Goal: Find specific page/section: Find specific page/section

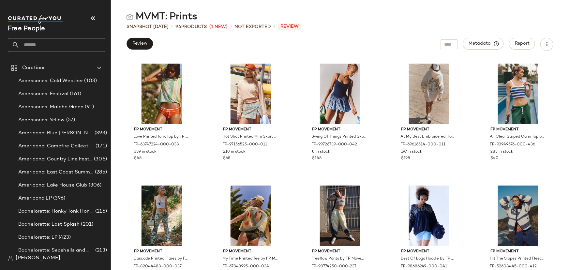
click at [60, 47] on input "text" at bounding box center [63, 45] width 86 height 14
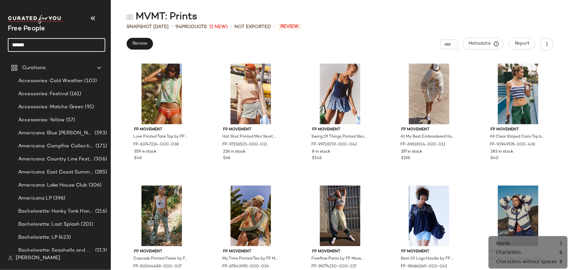
type input "******"
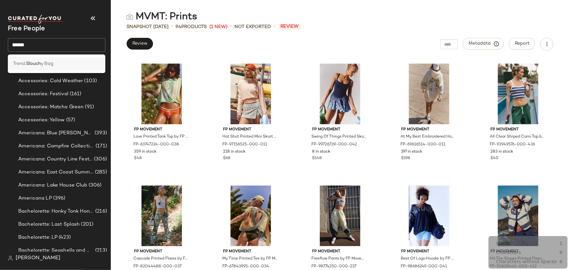
click at [55, 66] on div "Trend: Slouch y Bag" at bounding box center [56, 63] width 87 height 7
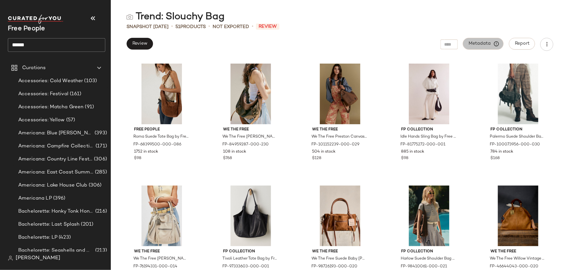
click at [479, 43] on span "Metadata" at bounding box center [484, 44] width 30 height 6
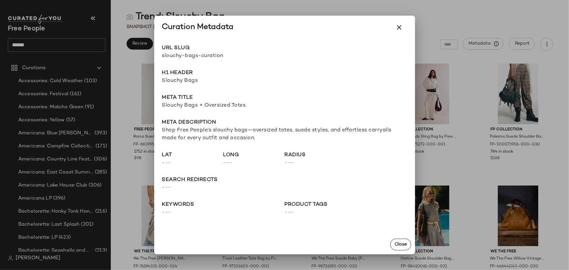
click at [195, 57] on span "slouchy-bags-curation" at bounding box center [223, 56] width 123 height 8
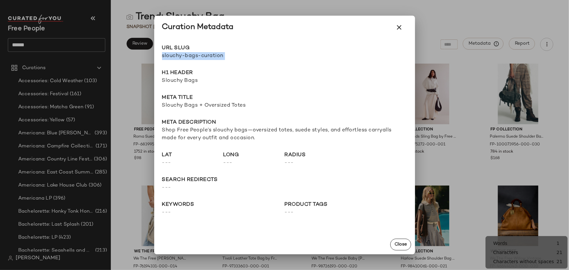
click at [195, 57] on span "slouchy-bags-curation" at bounding box center [223, 56] width 123 height 8
copy div "slouchy-bags-curation Go to Shop"
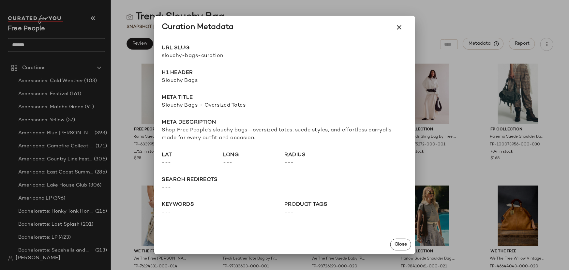
click at [218, 108] on span "Slouchy Bags + Oversized Totes" at bounding box center [284, 106] width 245 height 8
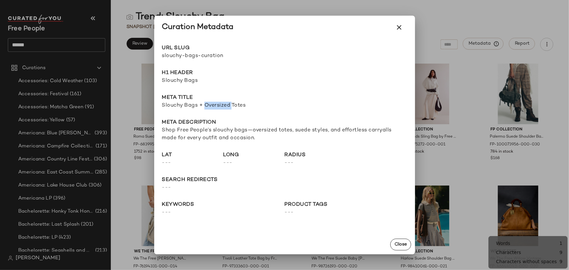
click at [218, 108] on span "Slouchy Bags + Oversized Totes" at bounding box center [284, 106] width 245 height 8
copy span "Slouchy Bags + Oversized Totes"
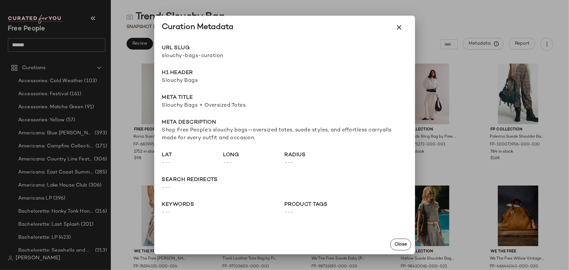
click at [184, 80] on span "Slouchy Bags" at bounding box center [284, 81] width 245 height 8
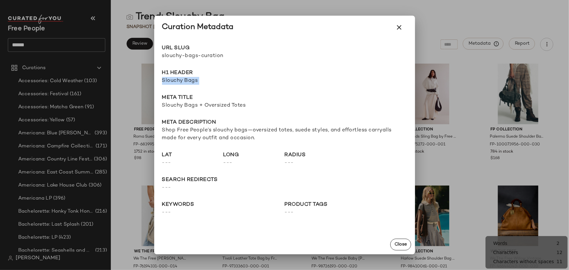
copy span "Slouchy Bags"
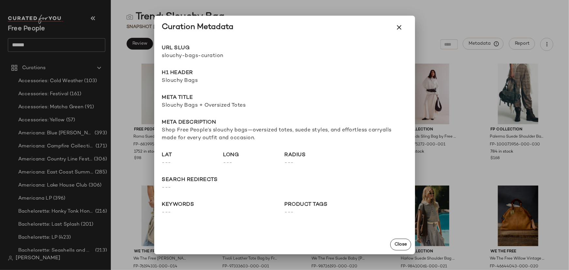
click at [202, 131] on span "Shop Free People’s slouchy bags—oversized totes, suede styles, and effortless c…" at bounding box center [284, 135] width 245 height 16
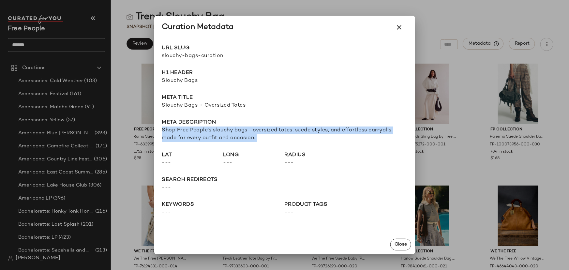
click at [202, 131] on span "Shop Free People’s slouchy bags—oversized totes, suede styles, and effortless c…" at bounding box center [284, 135] width 245 height 16
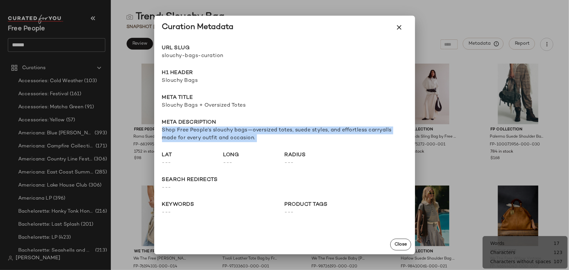
copy span "Shop Free People’s slouchy bags—oversized totes, suede styles, and effortless c…"
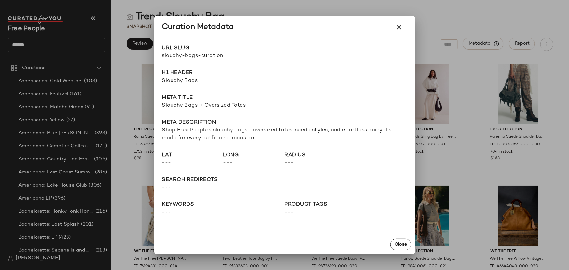
click at [476, 8] on div at bounding box center [284, 135] width 569 height 270
